Goal: Task Accomplishment & Management: Manage account settings

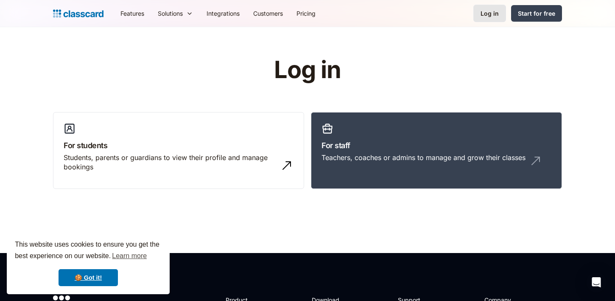
click at [484, 6] on link "Log in" at bounding box center [489, 13] width 33 height 17
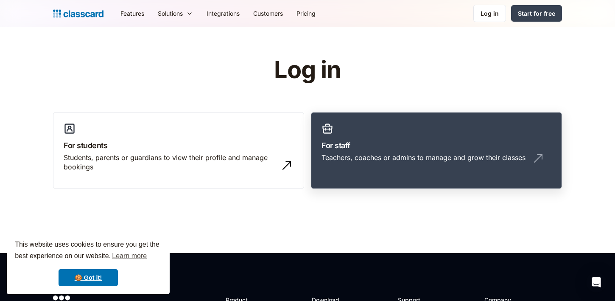
click at [366, 153] on div "Teachers, coaches or admins to manage and grow their classes" at bounding box center [424, 157] width 204 height 9
